Goal: Navigation & Orientation: Find specific page/section

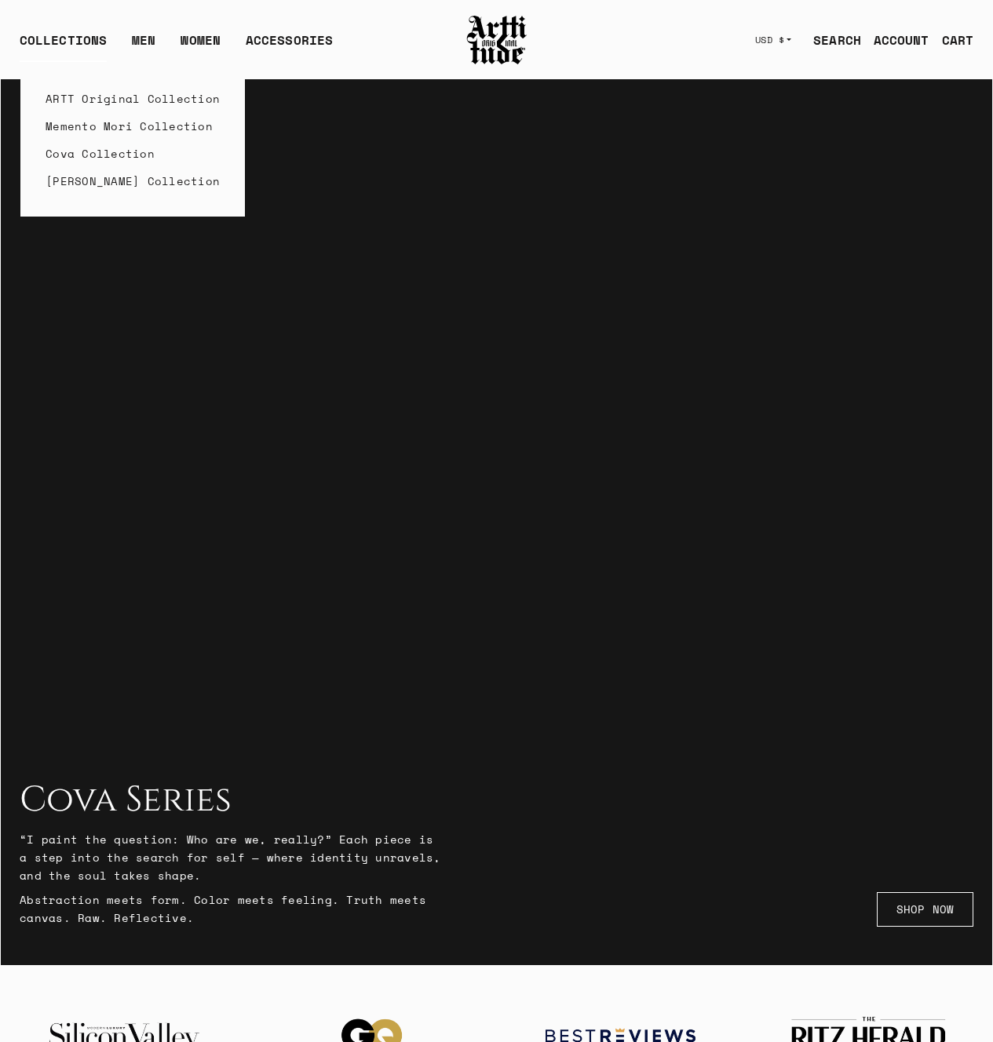
click at [100, 155] on link "Cova Collection" at bounding box center [133, 153] width 174 height 27
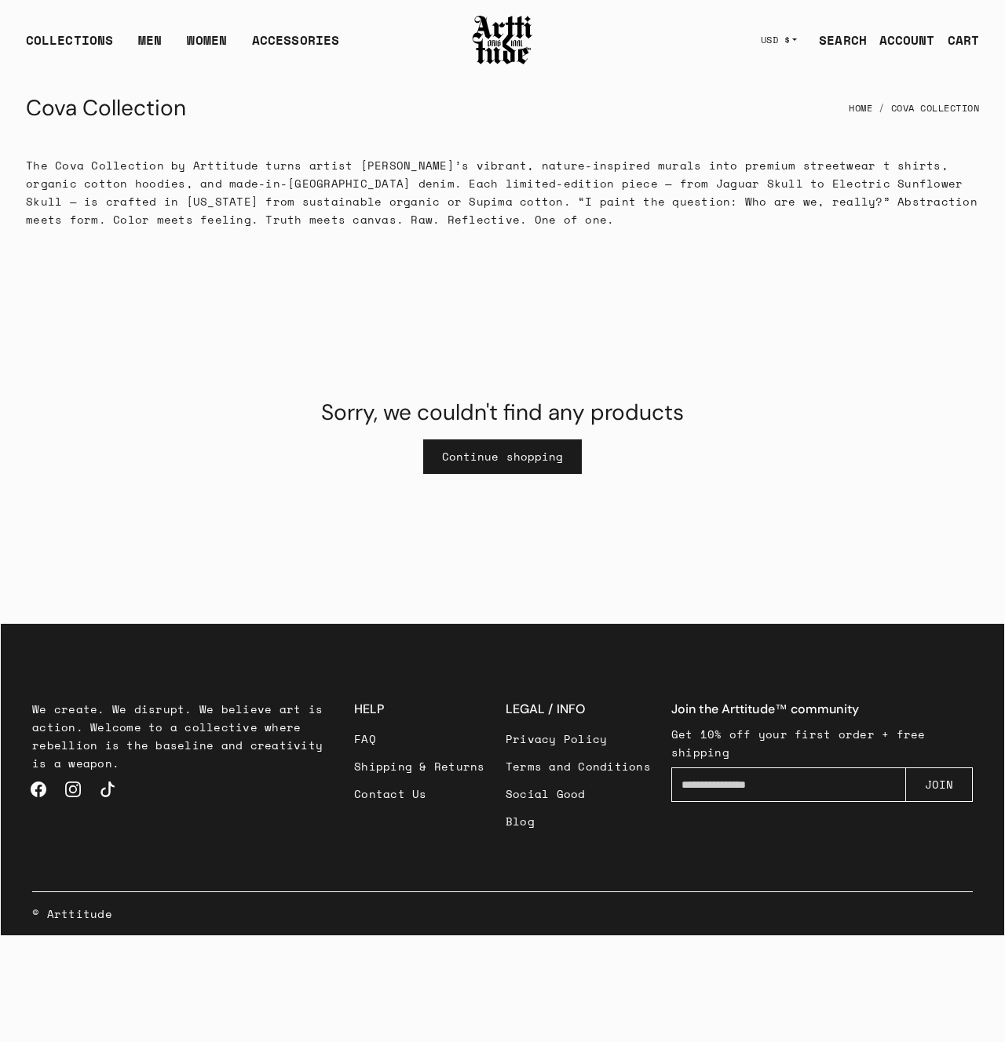
click at [489, 37] on img at bounding box center [502, 39] width 63 height 53
